Goal: Task Accomplishment & Management: Use online tool/utility

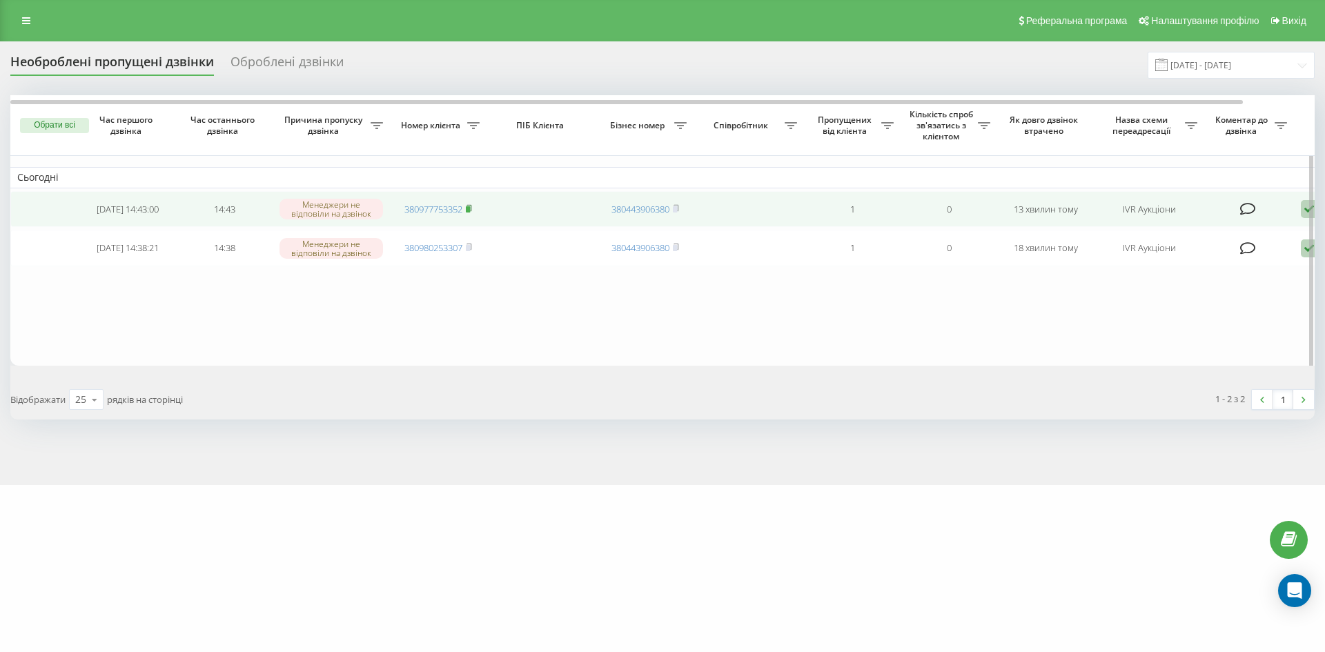
click at [471, 206] on icon at bounding box center [468, 207] width 5 height 6
click at [474, 211] on td "380977753352" at bounding box center [438, 209] width 97 height 37
click at [472, 209] on icon at bounding box center [469, 208] width 6 height 8
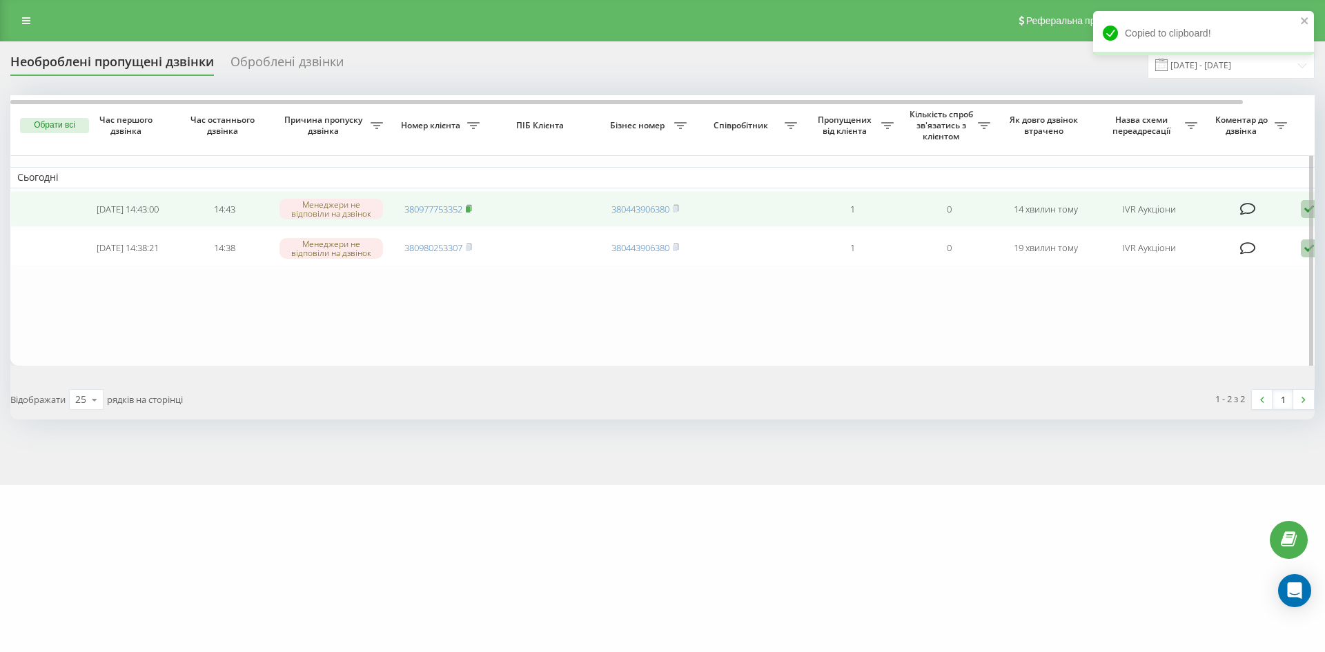
click at [471, 208] on icon at bounding box center [468, 207] width 5 height 6
click at [1303, 213] on icon at bounding box center [1309, 209] width 17 height 19
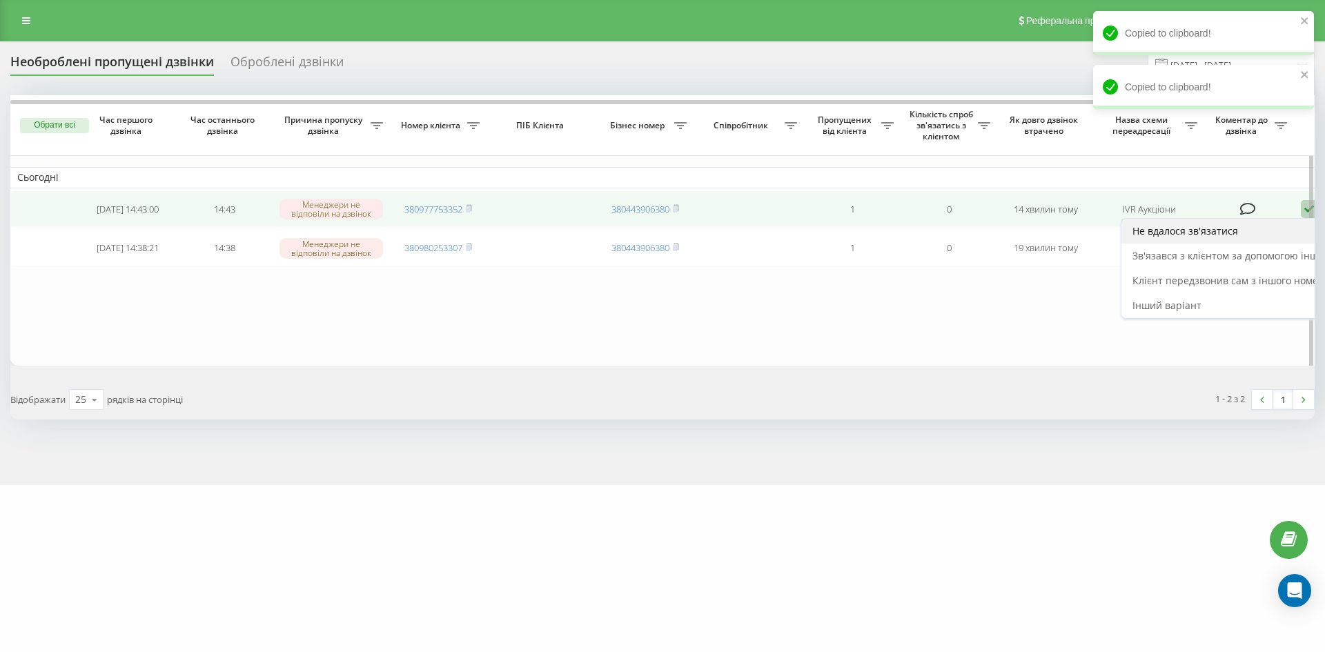
click at [1209, 235] on span "Не вдалося зв'язатися" at bounding box center [1185, 230] width 106 height 13
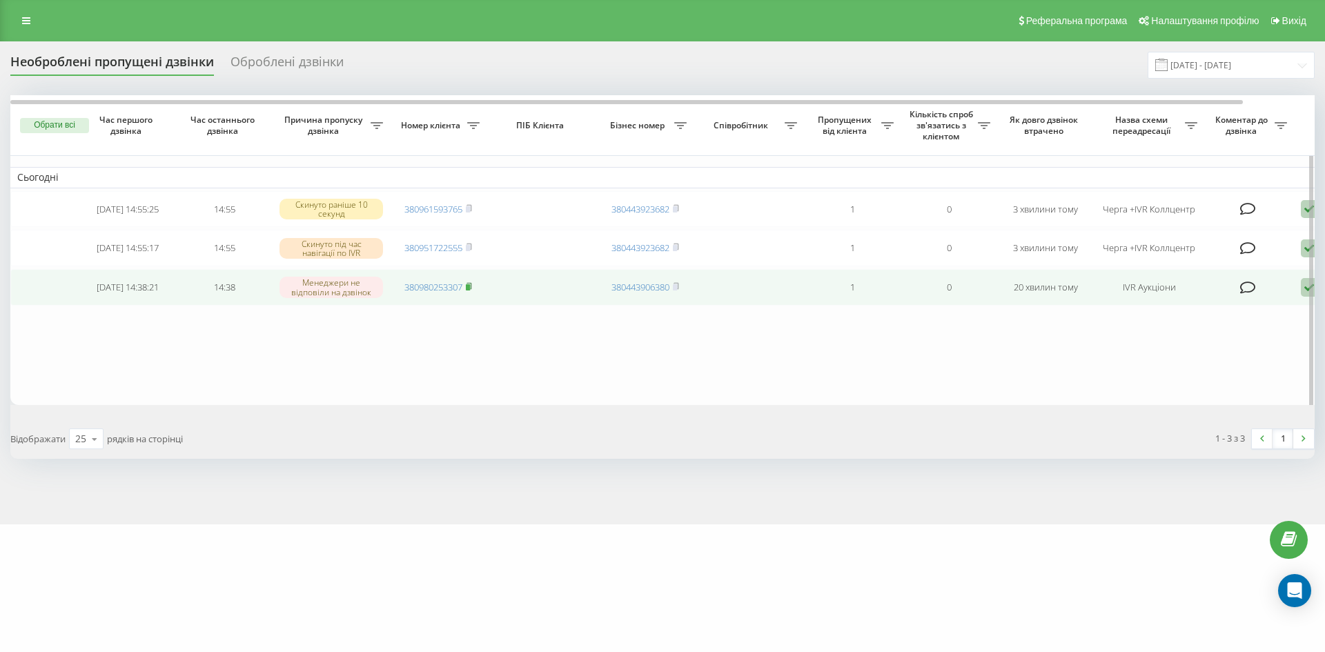
click at [470, 290] on rect at bounding box center [468, 287] width 4 height 6
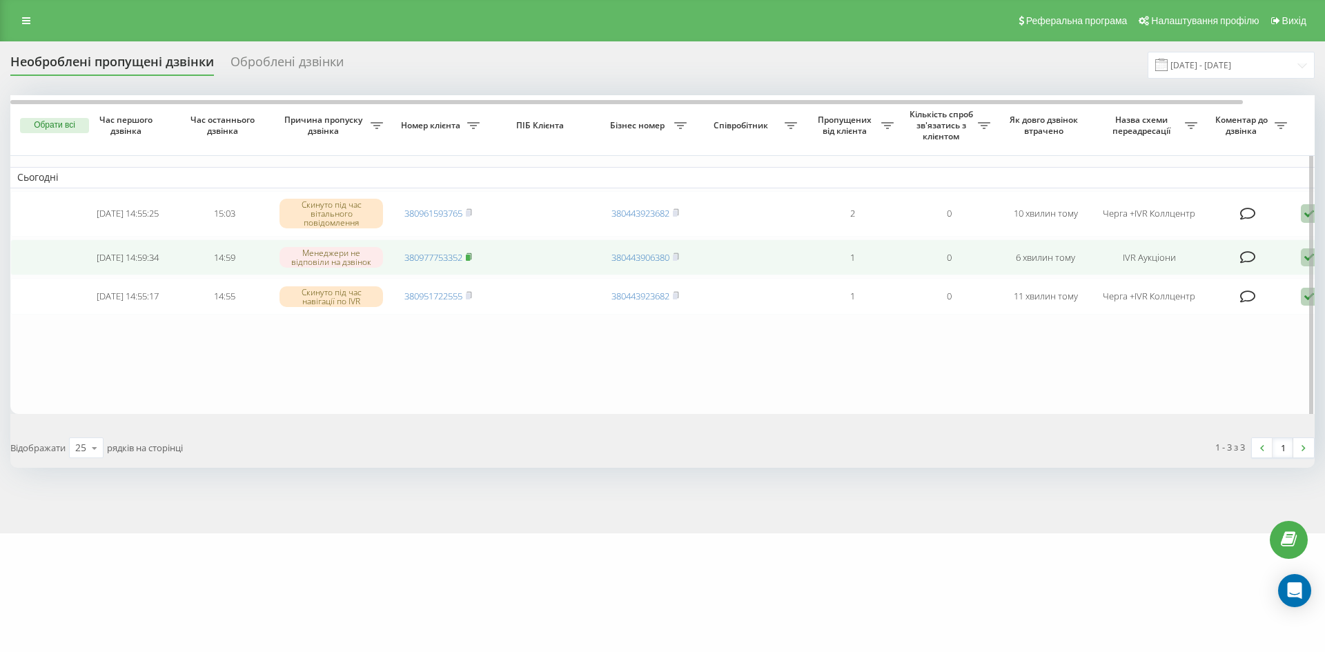
click at [470, 255] on icon at bounding box center [469, 257] width 6 height 8
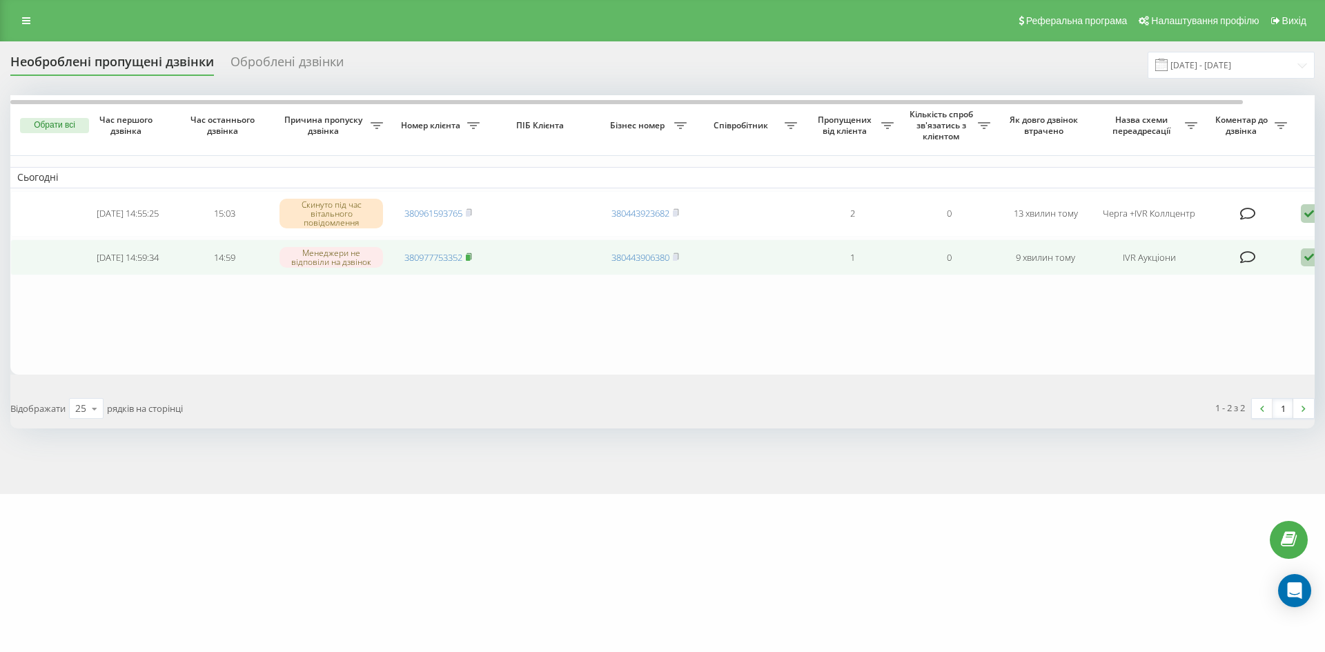
click at [469, 255] on icon at bounding box center [468, 256] width 5 height 6
